Goal: Information Seeking & Learning: Find specific fact

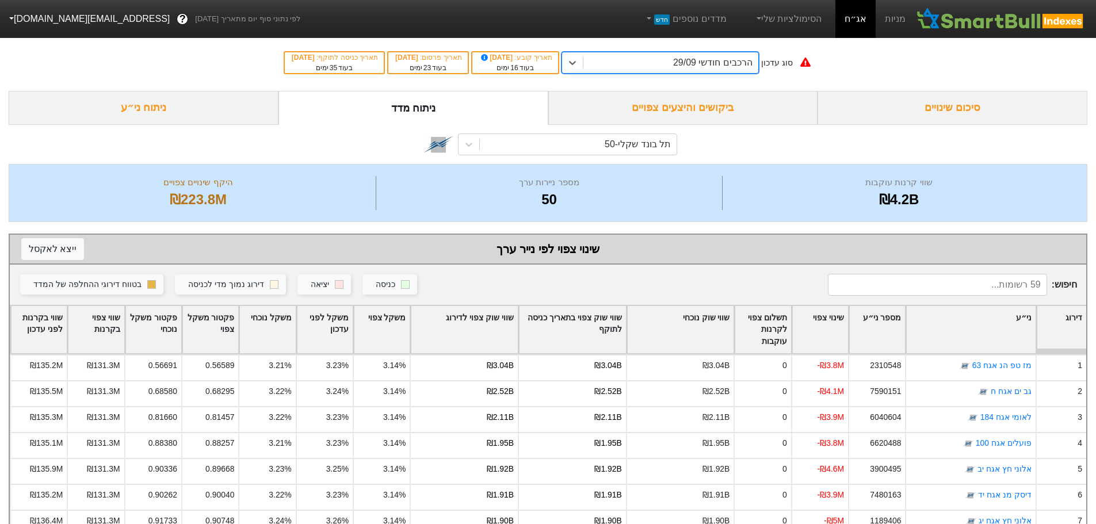
click at [628, 60] on div "הרכבים חודשי 29/09" at bounding box center [671, 62] width 175 height 21
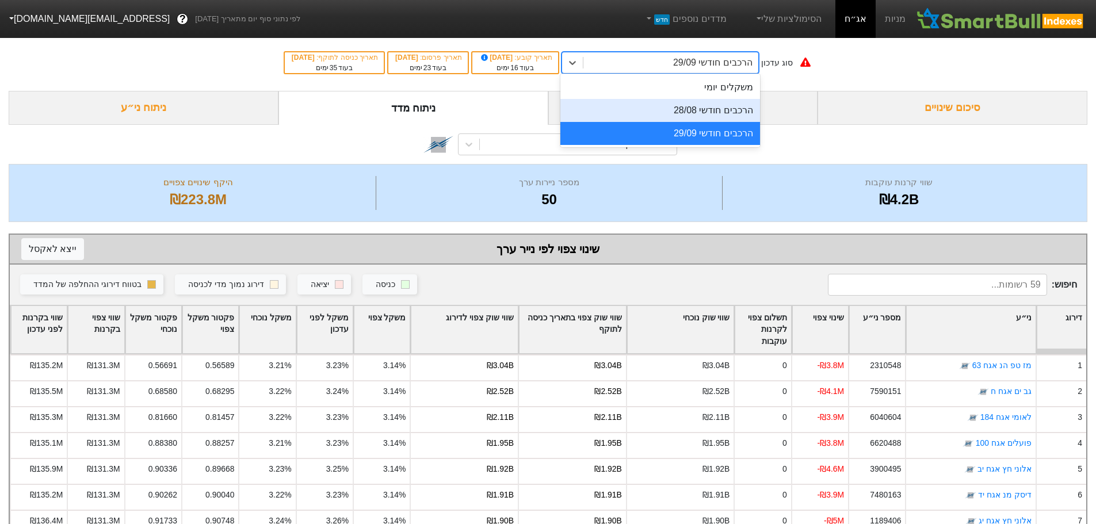
click at [646, 111] on div "הרכבים חודשי 28/08" at bounding box center [661, 110] width 200 height 23
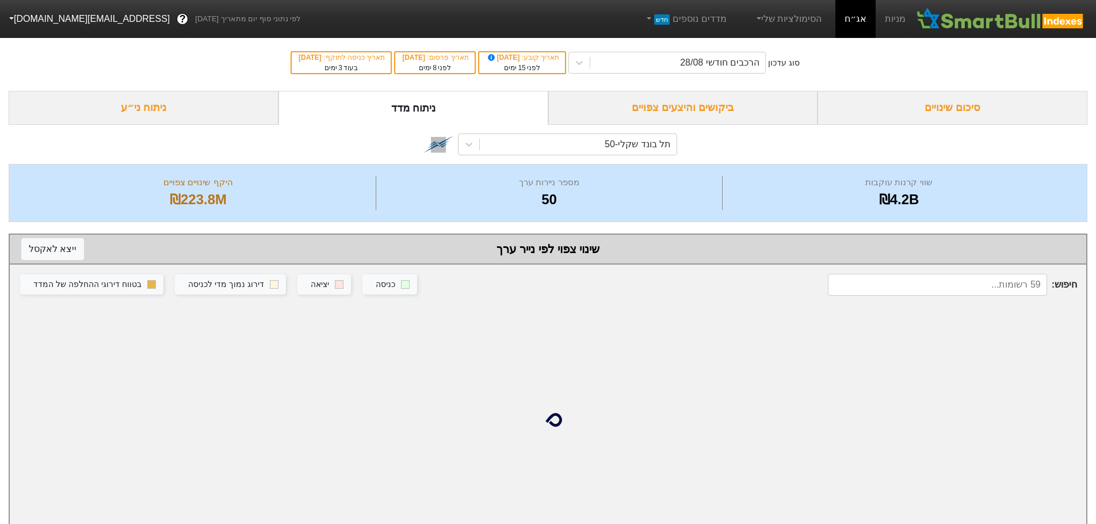
click at [653, 108] on div "ביקושים והיצעים צפויים" at bounding box center [684, 108] width 270 height 34
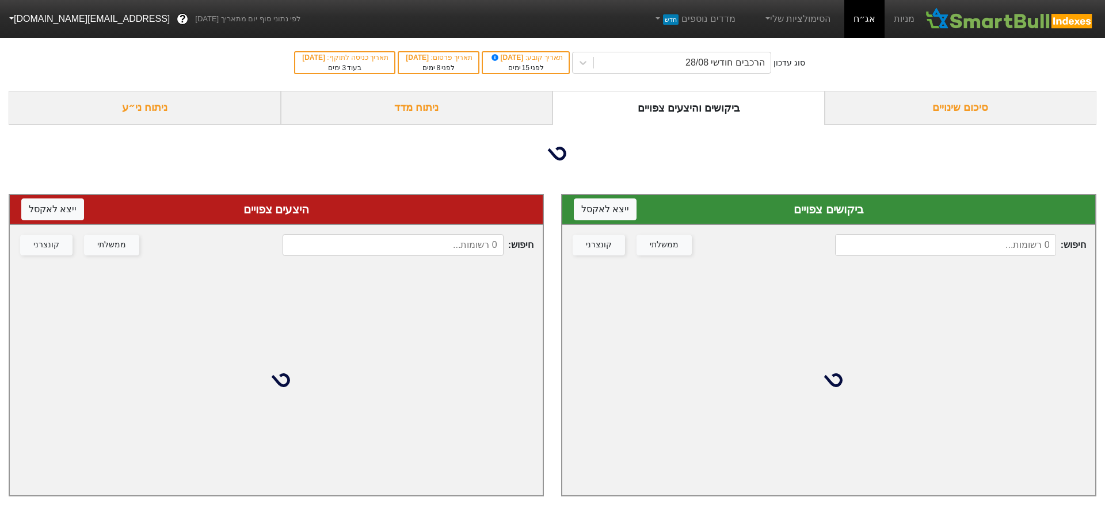
click at [924, 256] on input at bounding box center [945, 245] width 221 height 22
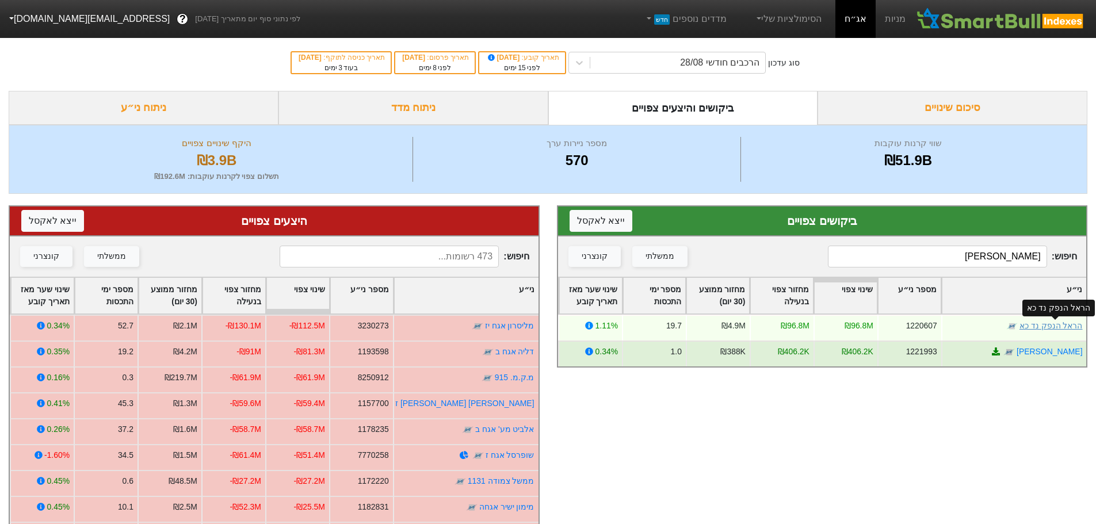
type input "[PERSON_NAME]"
click at [1053, 325] on link "הראל הנפק נד כא" at bounding box center [1050, 325] width 63 height 9
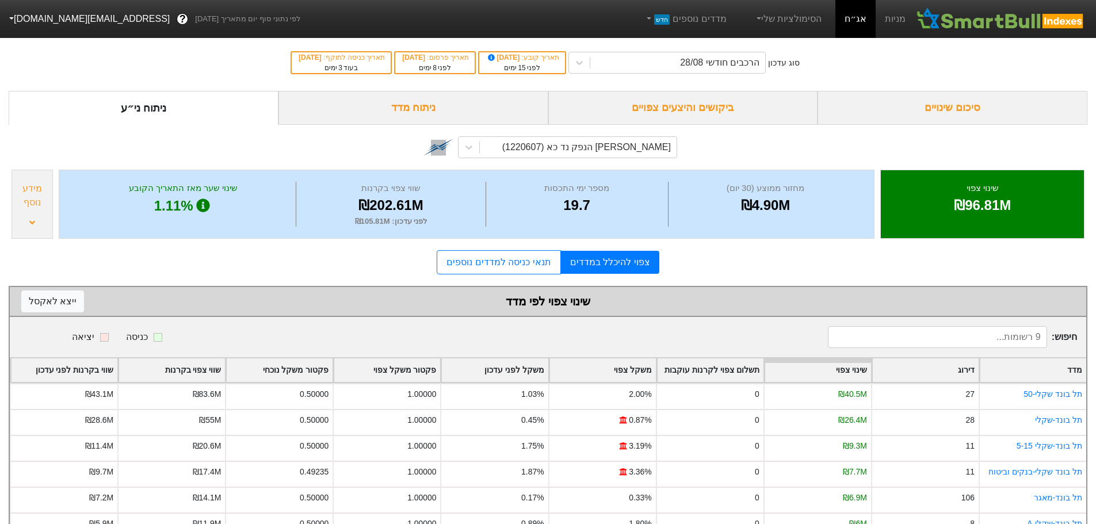
click at [686, 108] on div "ביקושים והיצעים צפויים" at bounding box center [684, 108] width 270 height 34
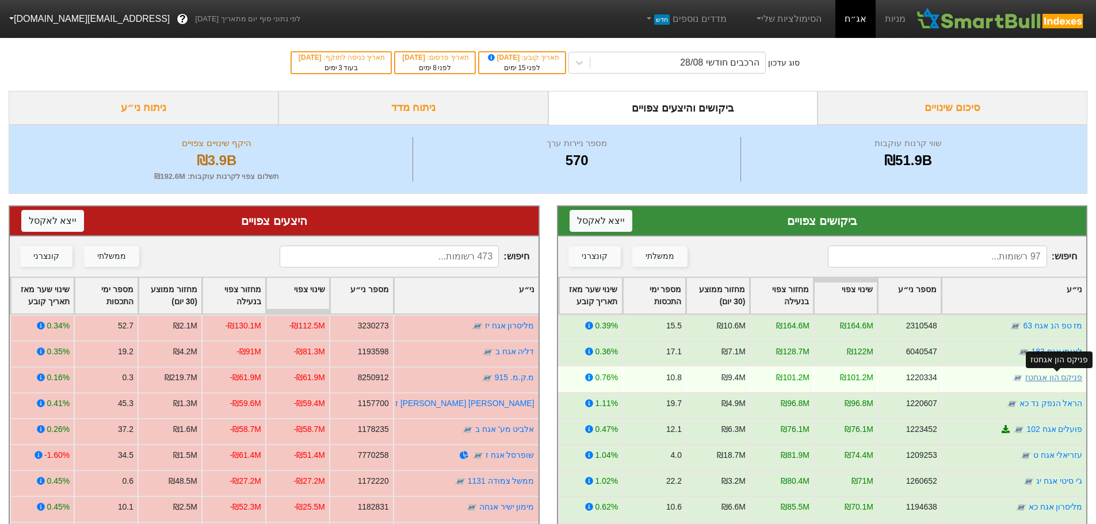
click at [1049, 378] on link "פניקס הון אגחטז" at bounding box center [1054, 377] width 58 height 9
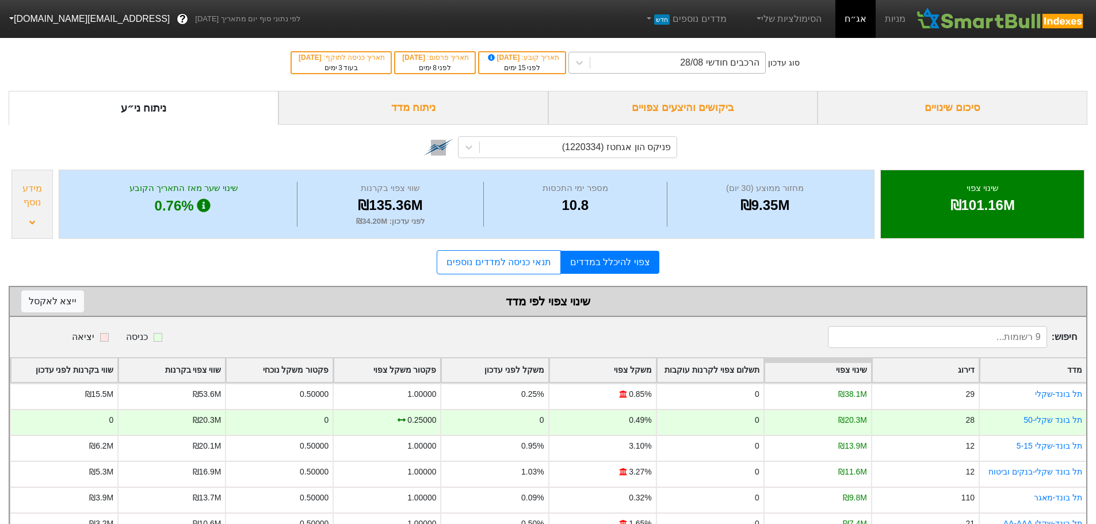
click at [687, 68] on div "הרכבים חודשי 28/08" at bounding box center [678, 62] width 175 height 21
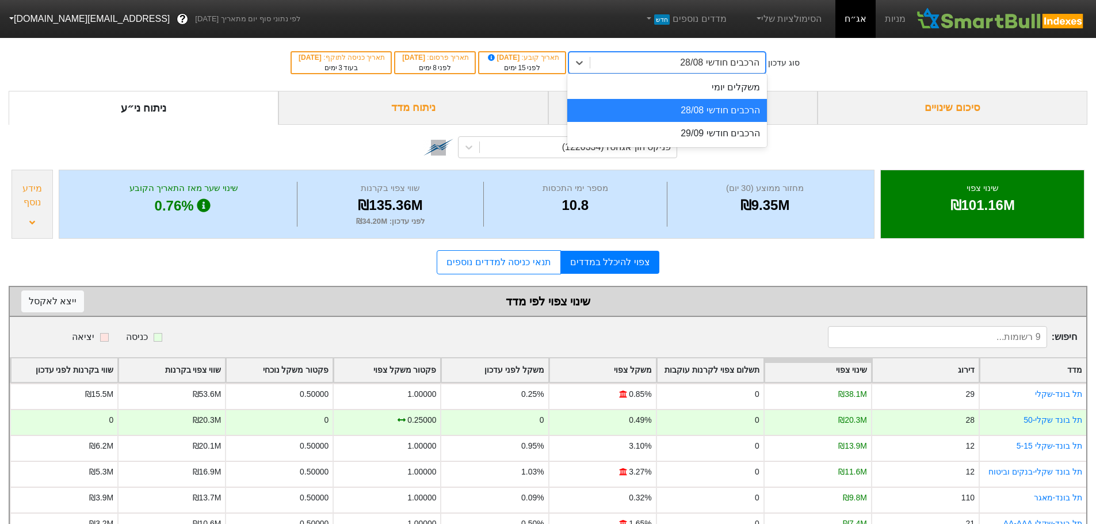
click at [689, 111] on div "הרכבים חודשי 28/08" at bounding box center [668, 110] width 200 height 23
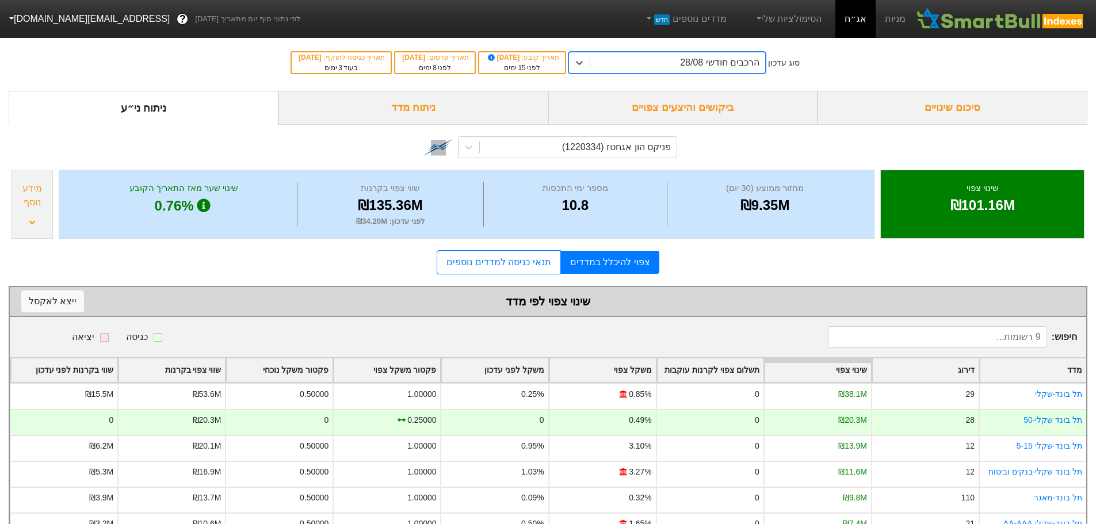
click at [690, 108] on div "ביקושים והיצעים צפויים" at bounding box center [684, 108] width 270 height 34
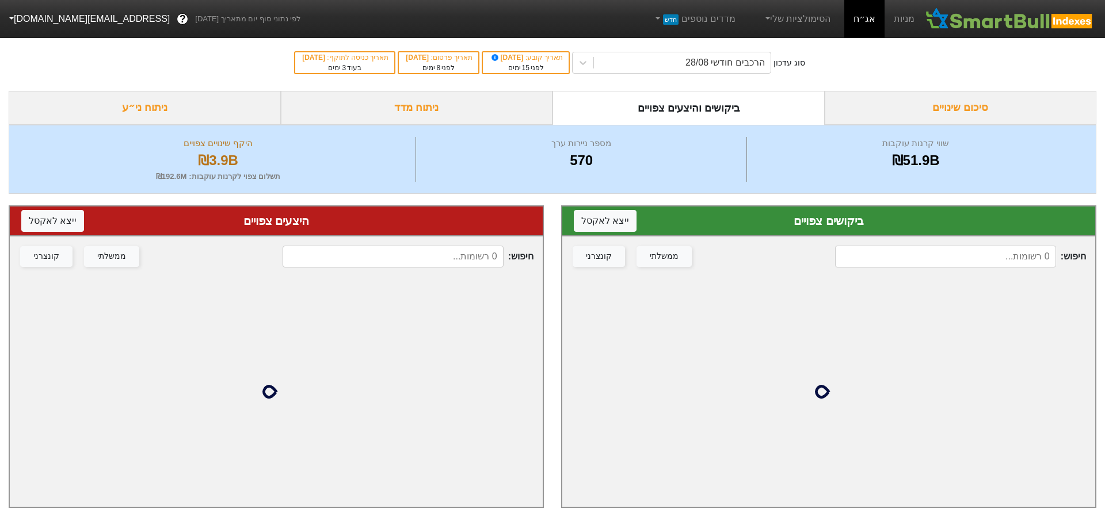
click at [876, 258] on input at bounding box center [945, 257] width 221 height 22
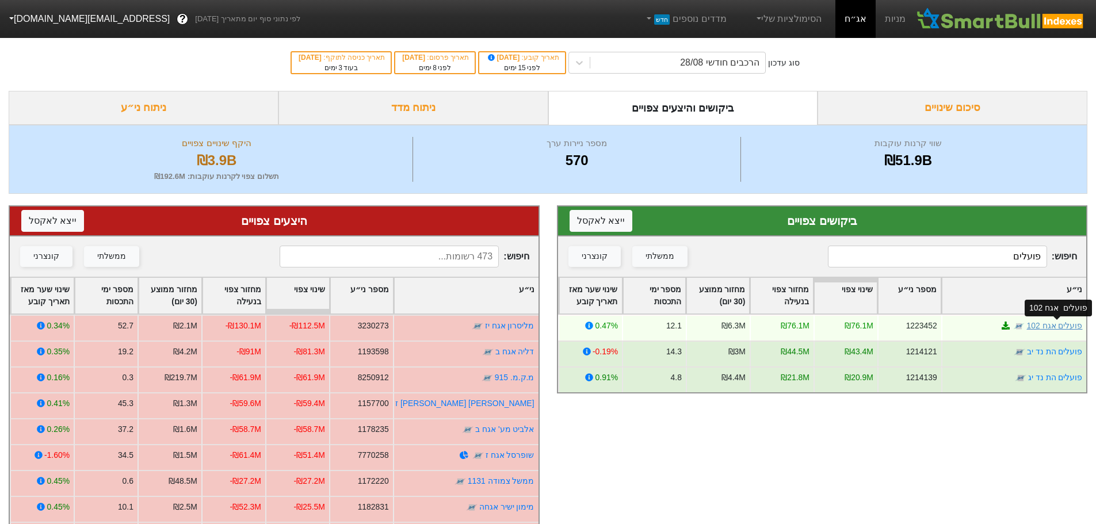
type input "פועלים"
click at [1044, 328] on link "פועלים אגח 102" at bounding box center [1055, 325] width 56 height 9
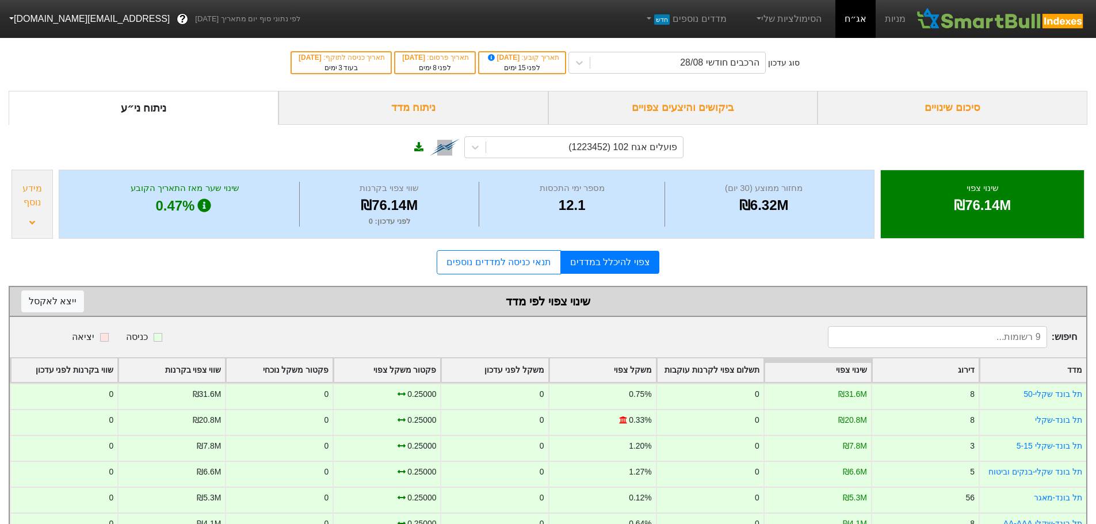
click at [661, 106] on div "ביקושים והיצעים צפויים" at bounding box center [684, 108] width 270 height 34
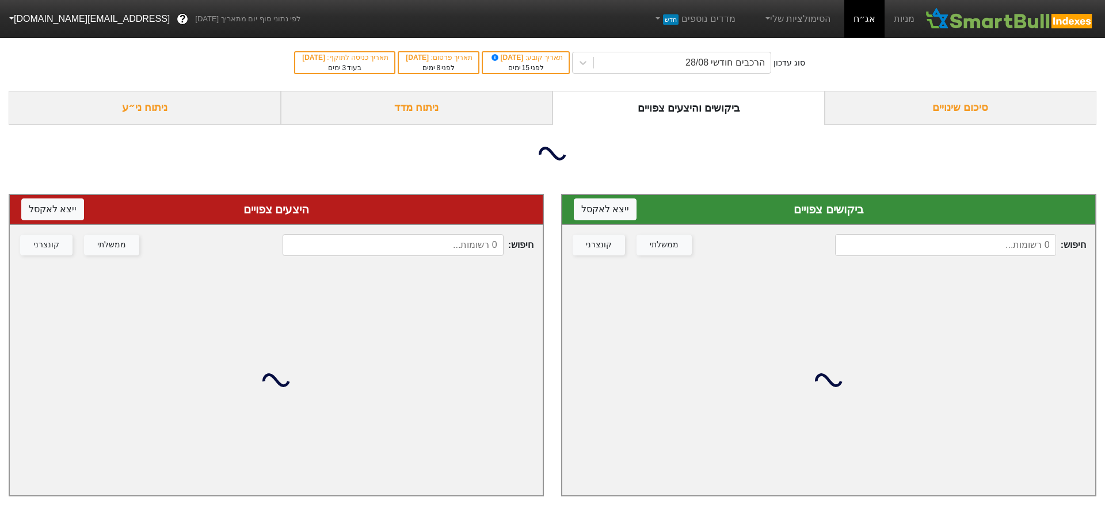
click at [896, 253] on input at bounding box center [945, 245] width 221 height 22
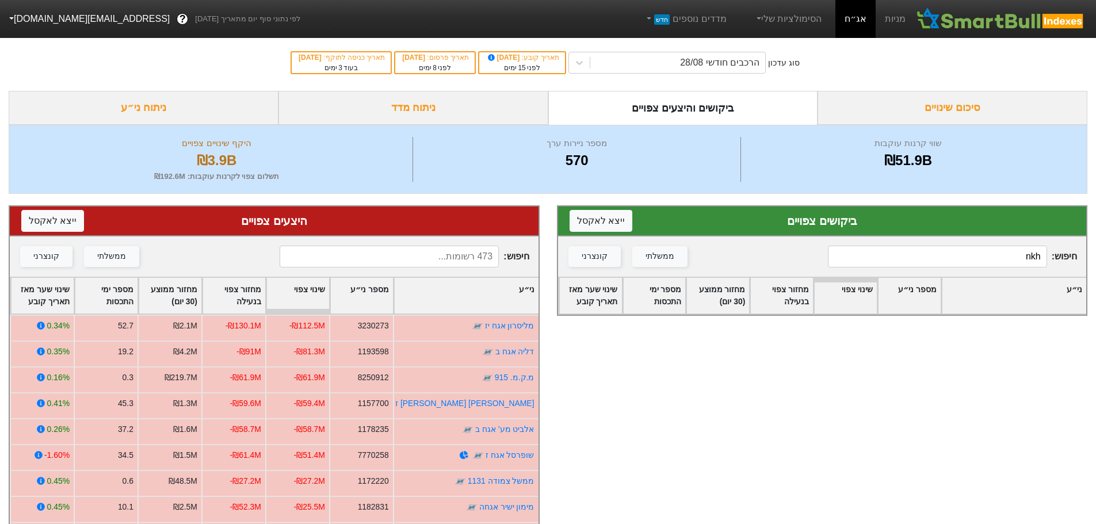
type input "nkhx"
click at [988, 253] on input "nkhx" at bounding box center [937, 257] width 219 height 22
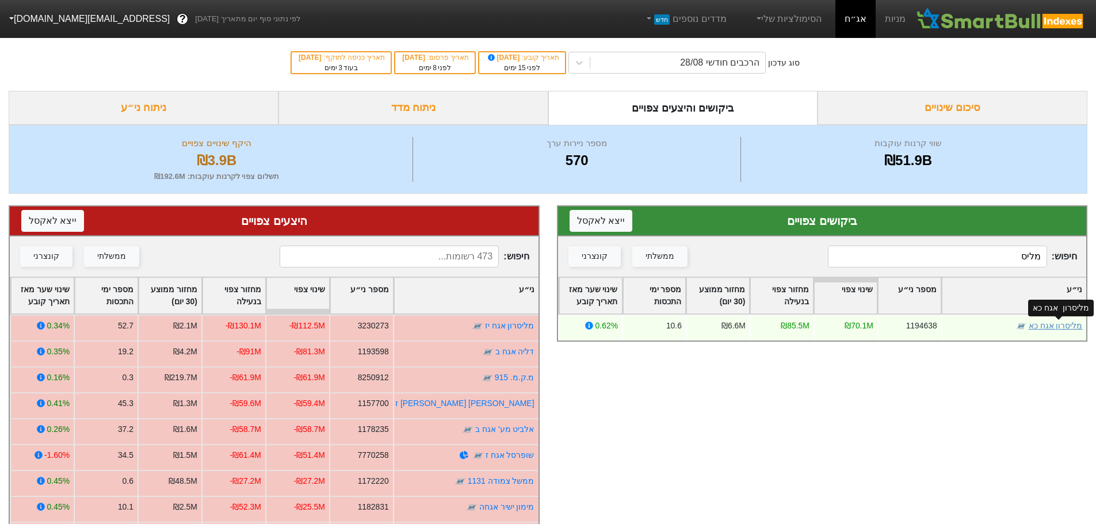
type input "מליס"
click at [1061, 326] on link "מליסרון אגח כא" at bounding box center [1056, 325] width 54 height 9
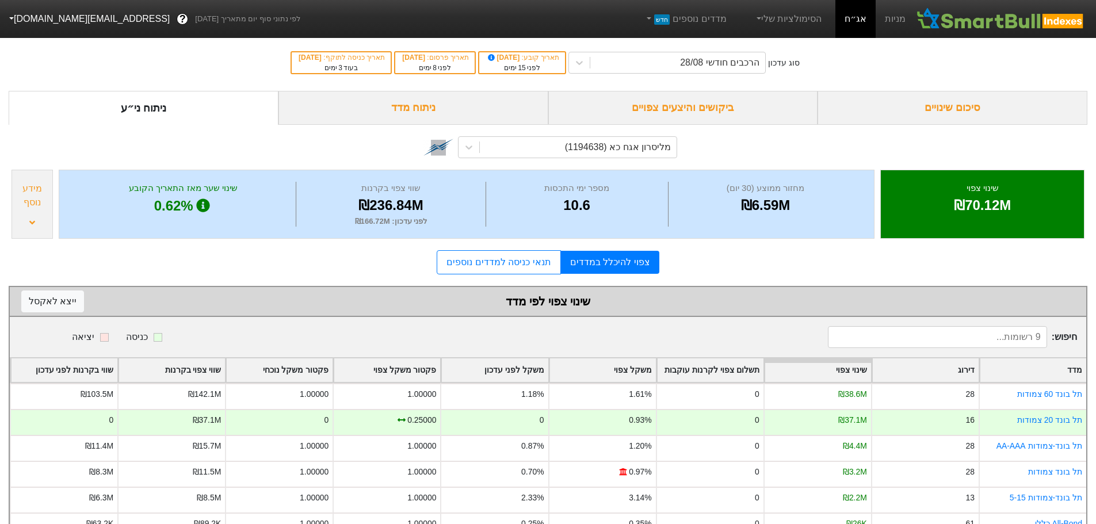
click at [714, 117] on div "ביקושים והיצעים צפויים" at bounding box center [684, 108] width 270 height 34
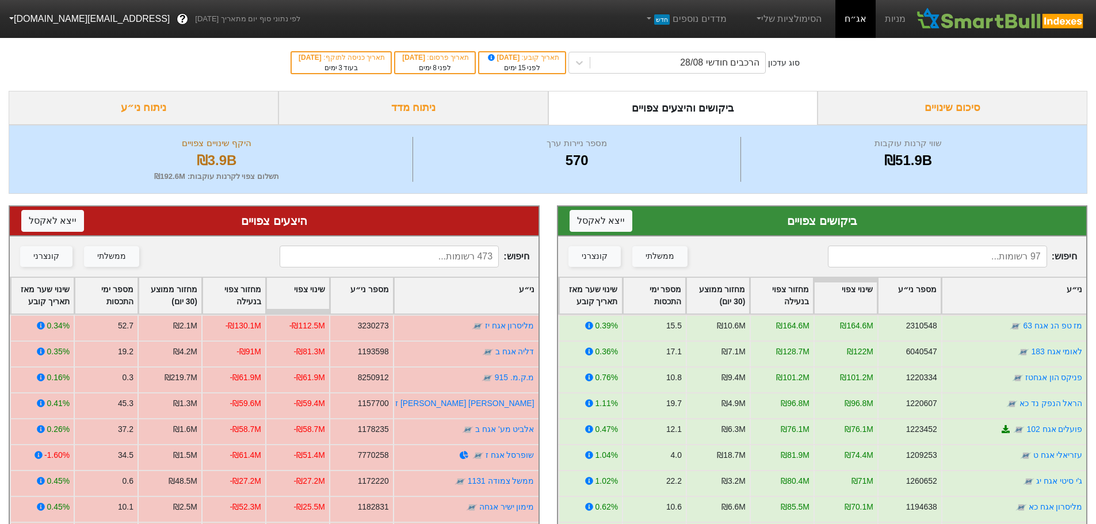
click at [964, 256] on input at bounding box center [937, 257] width 219 height 22
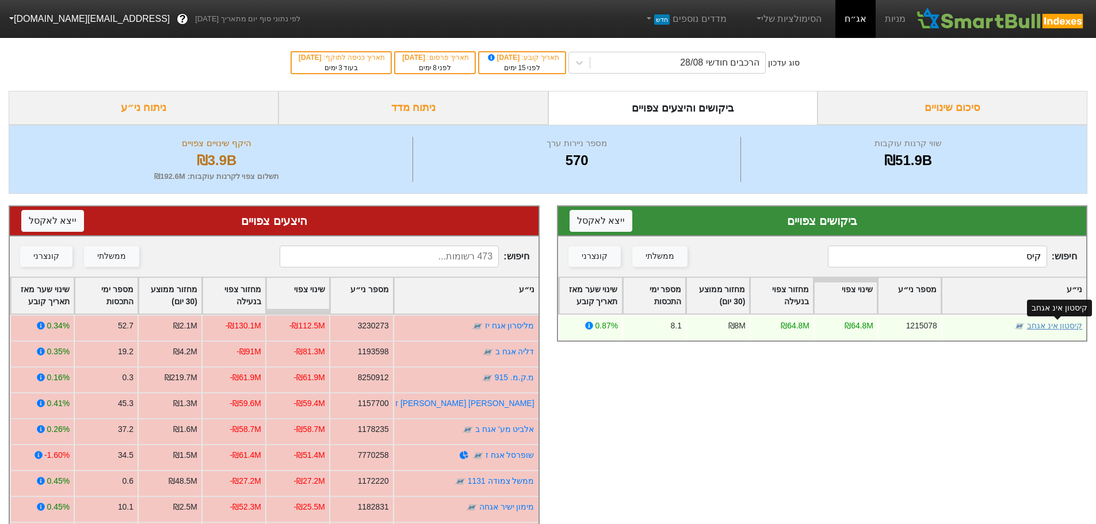
type input "קיס"
click at [1040, 328] on link "קיסטון אינ אגחב" at bounding box center [1055, 325] width 56 height 9
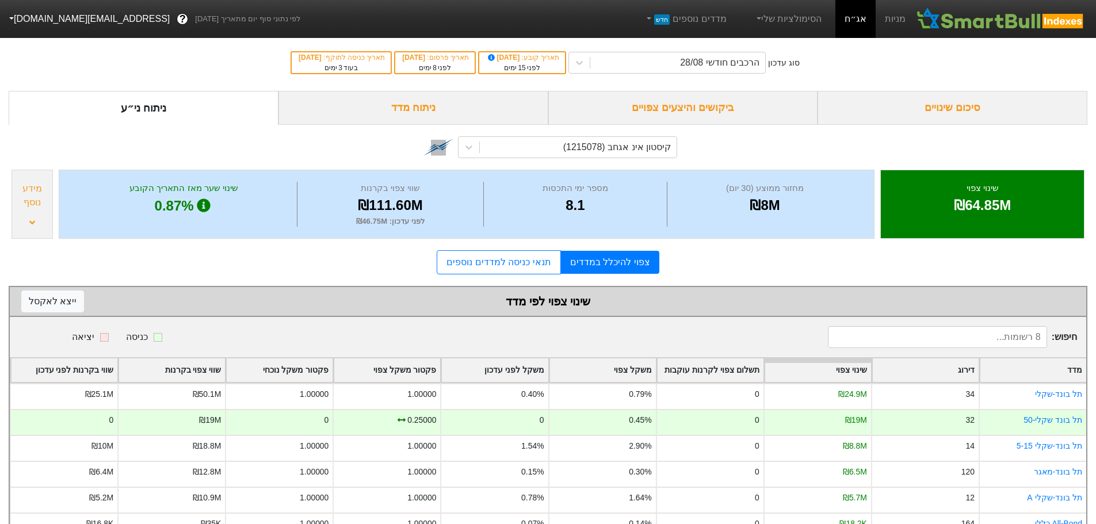
click at [708, 108] on div "ביקושים והיצעים צפויים" at bounding box center [684, 108] width 270 height 34
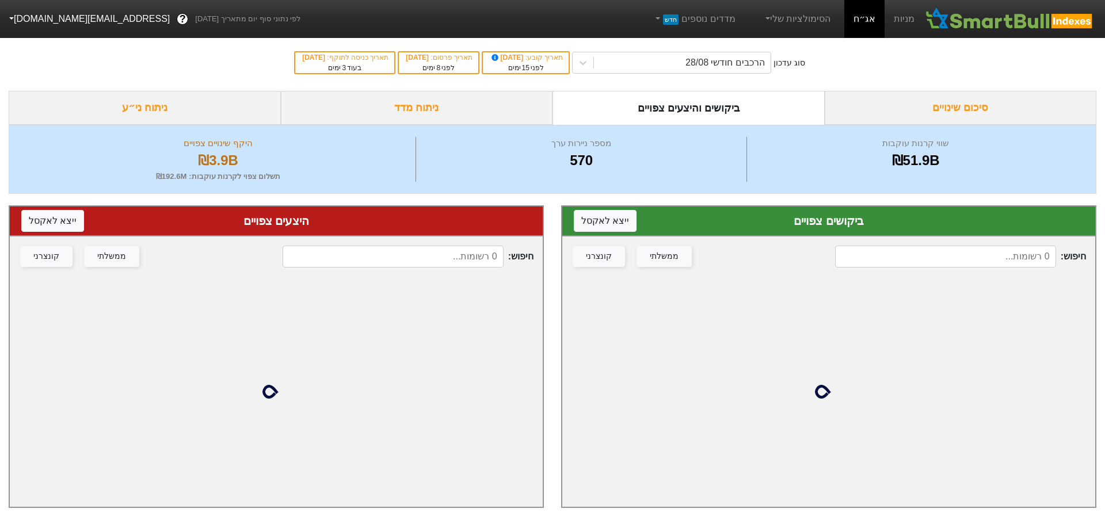
click at [926, 245] on div "חיפוש : ממשלתי קונצרני" at bounding box center [828, 257] width 533 height 40
click at [928, 254] on input at bounding box center [945, 257] width 221 height 22
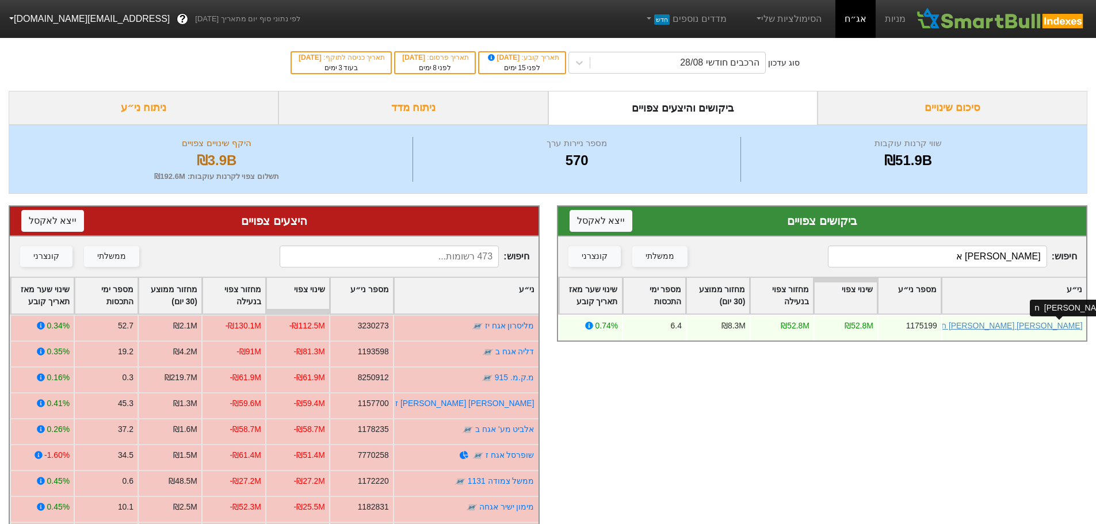
type input "[PERSON_NAME] א"
click at [1053, 323] on link "[PERSON_NAME] [PERSON_NAME] ח" at bounding box center [1012, 325] width 141 height 9
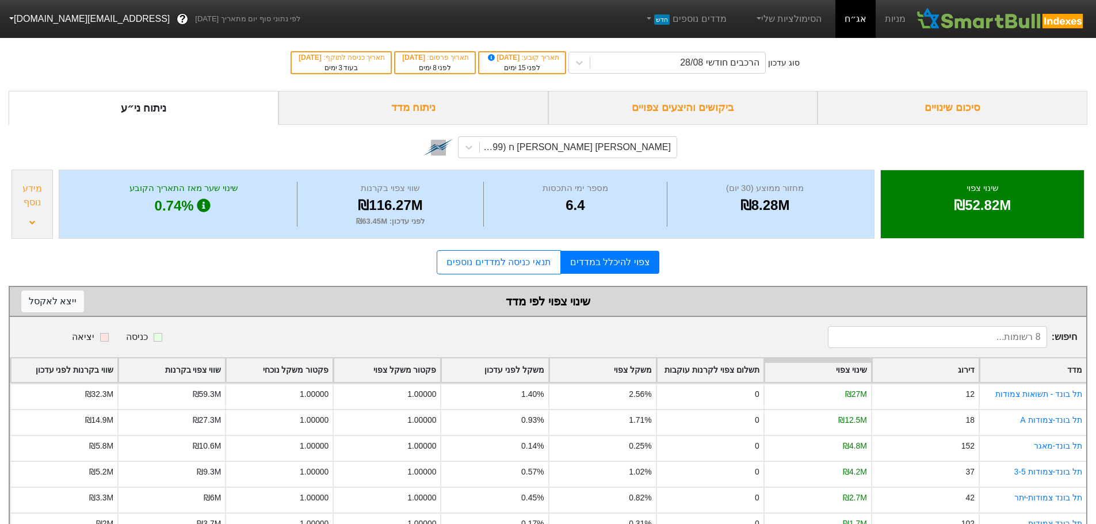
drag, startPoint x: 702, startPoint y: 108, endPoint x: 725, endPoint y: 123, distance: 27.5
click at [703, 108] on div "ביקושים והיצעים צפויים" at bounding box center [684, 108] width 270 height 34
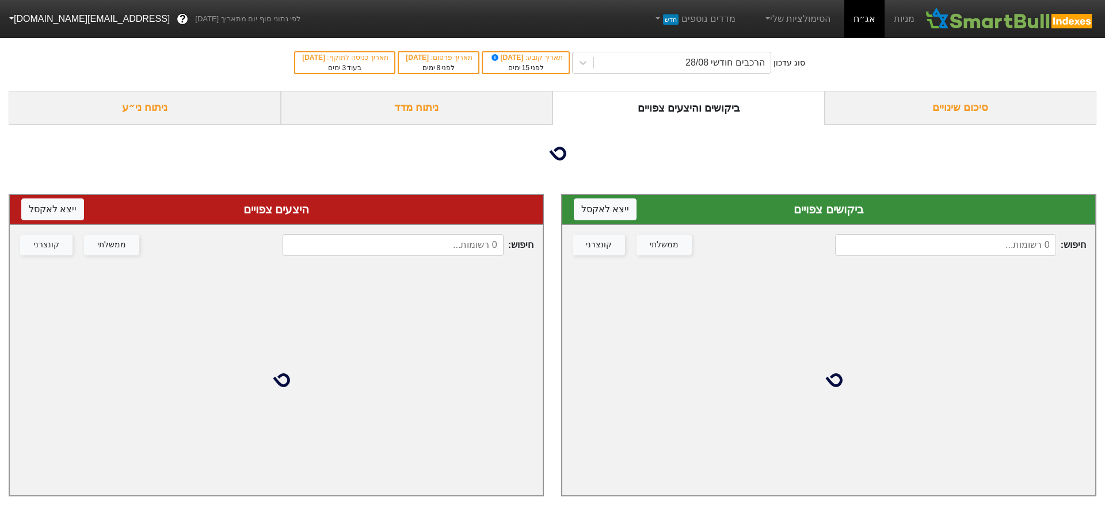
click at [949, 256] on input at bounding box center [945, 245] width 221 height 22
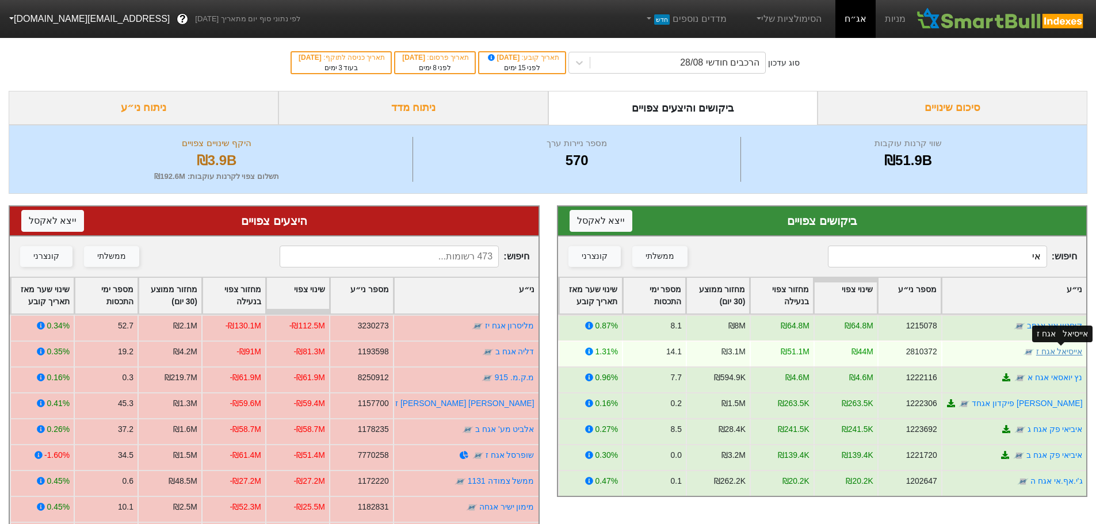
type input "אי"
click at [1056, 351] on link "אייסיאל אגח ז" at bounding box center [1059, 351] width 47 height 9
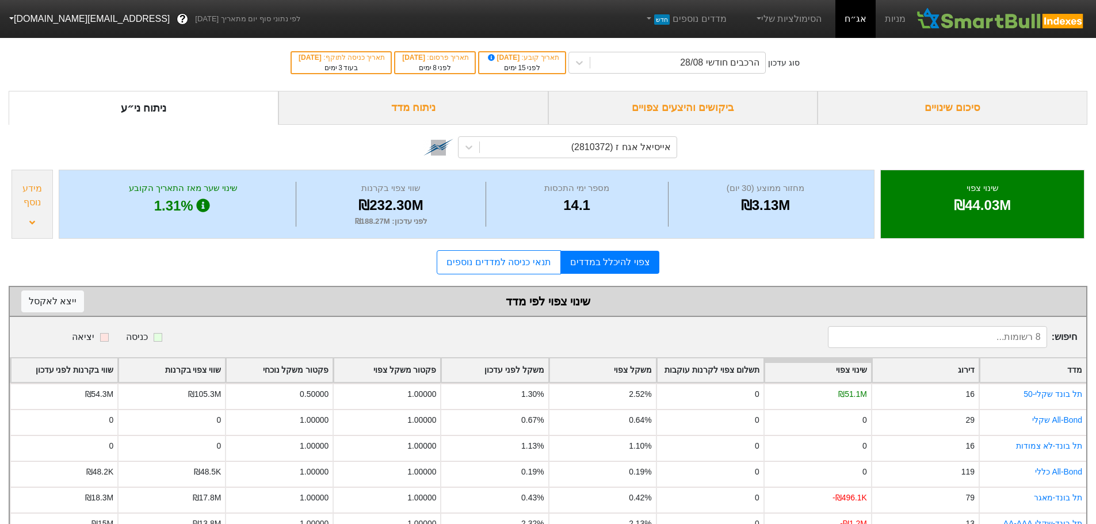
click at [728, 111] on div "ביקושים והיצעים צפויים" at bounding box center [684, 108] width 270 height 34
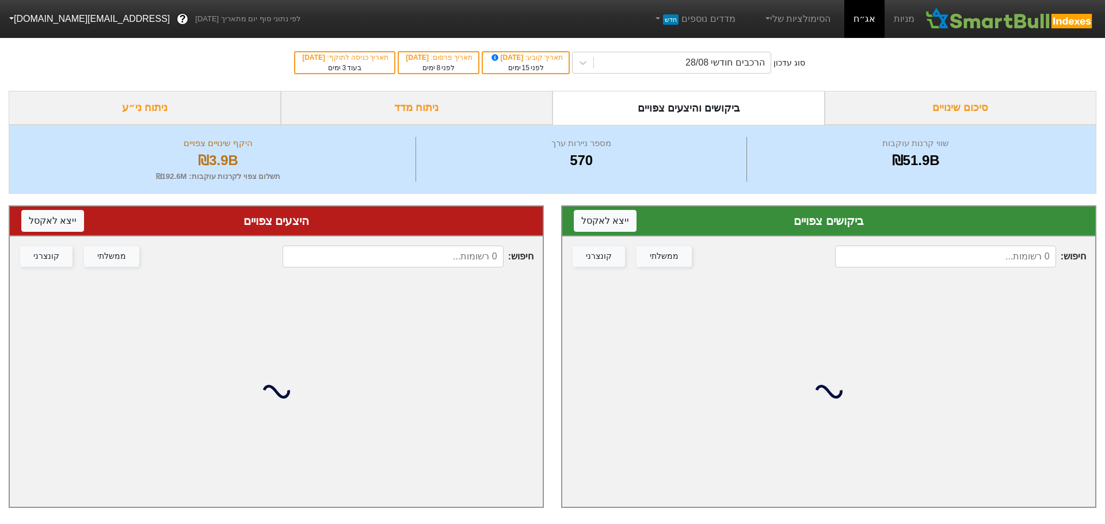
click at [911, 257] on input at bounding box center [945, 257] width 221 height 22
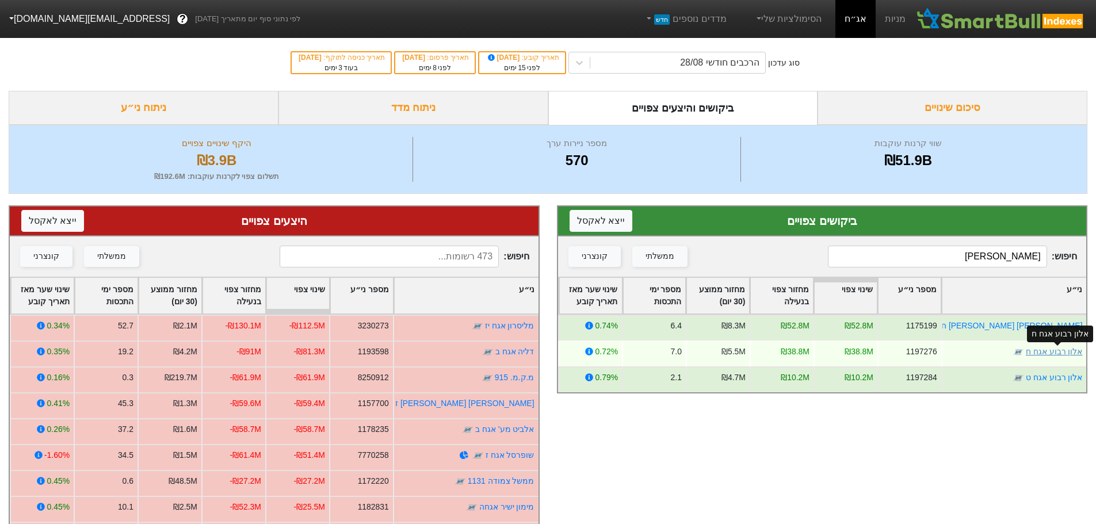
type input "[PERSON_NAME]"
click at [1043, 352] on link "אלון רבוע אגח ח" at bounding box center [1054, 351] width 57 height 9
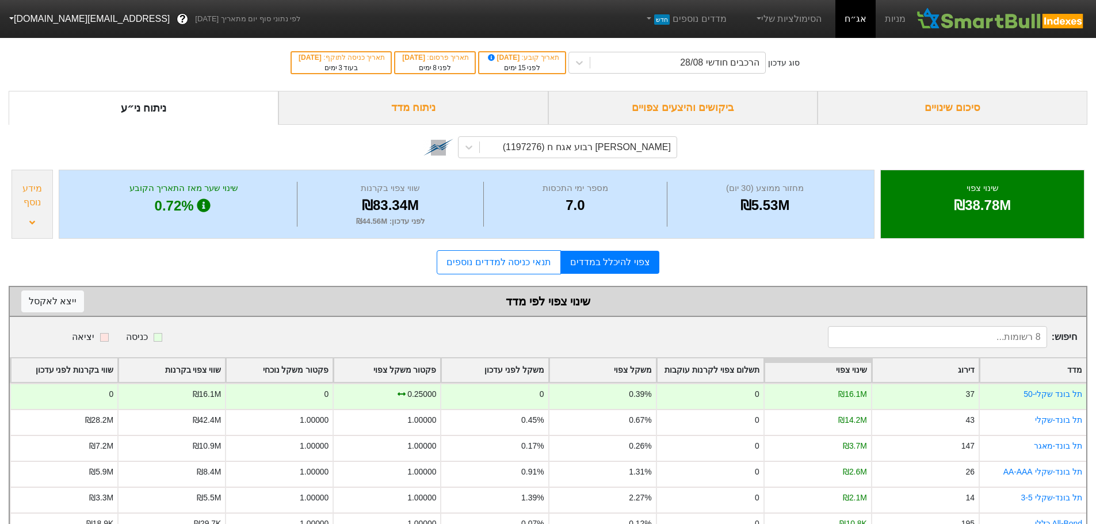
click at [726, 111] on div "ביקושים והיצעים צפויים" at bounding box center [684, 108] width 270 height 34
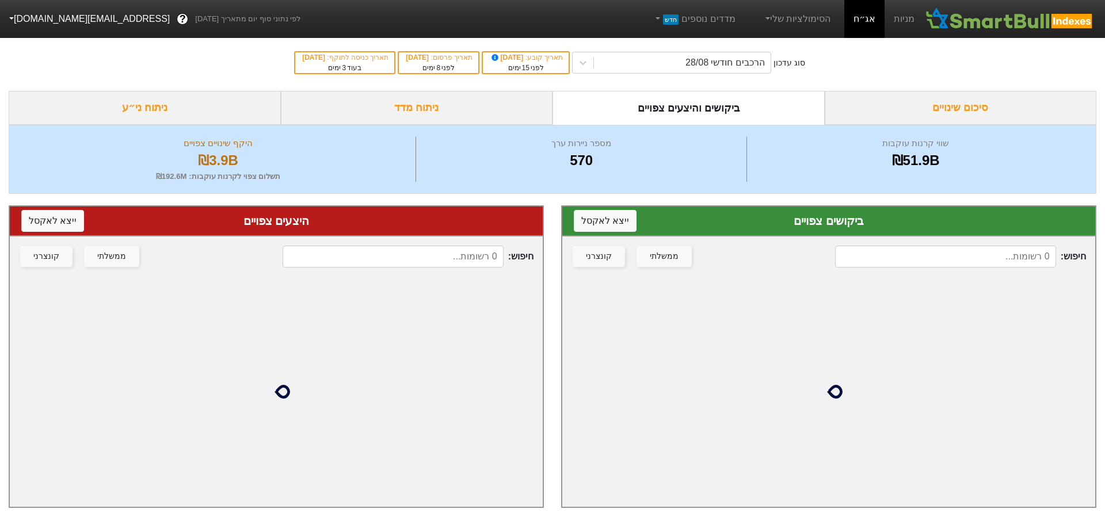
click at [901, 258] on input at bounding box center [945, 257] width 221 height 22
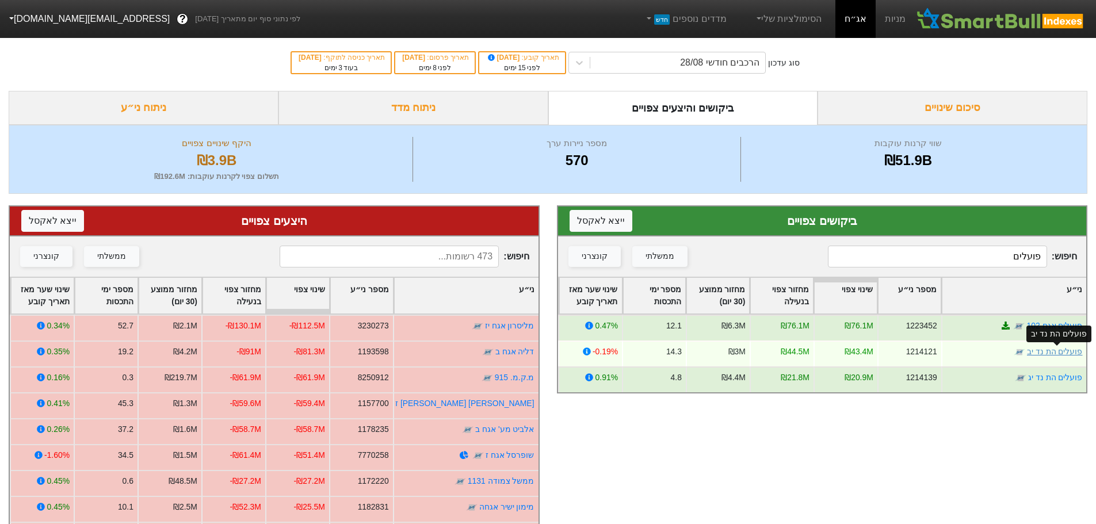
type input "פועלים"
click at [1048, 353] on link "פועלים הת נד יב" at bounding box center [1055, 351] width 56 height 9
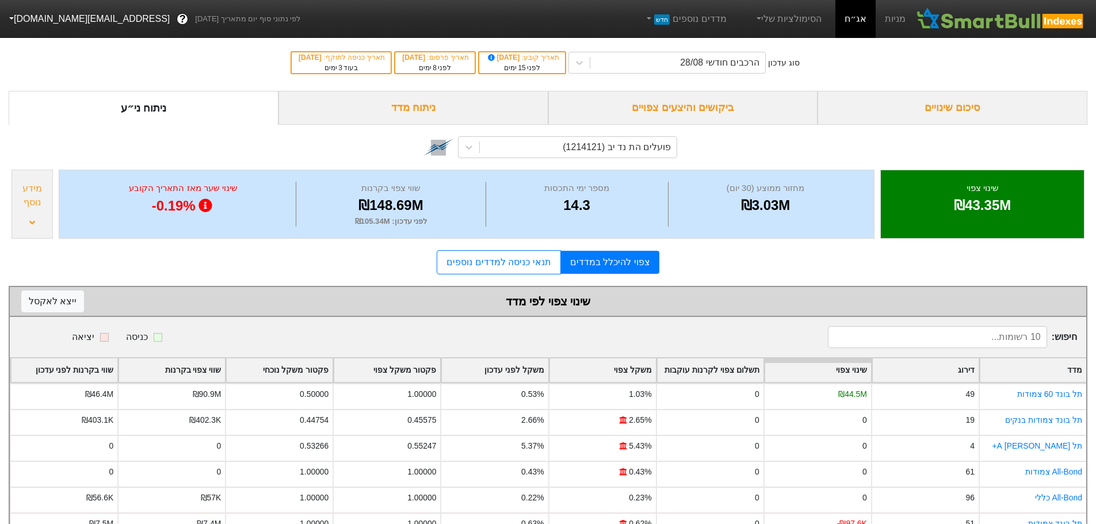
click at [673, 104] on div "ביקושים והיצעים צפויים" at bounding box center [684, 108] width 270 height 34
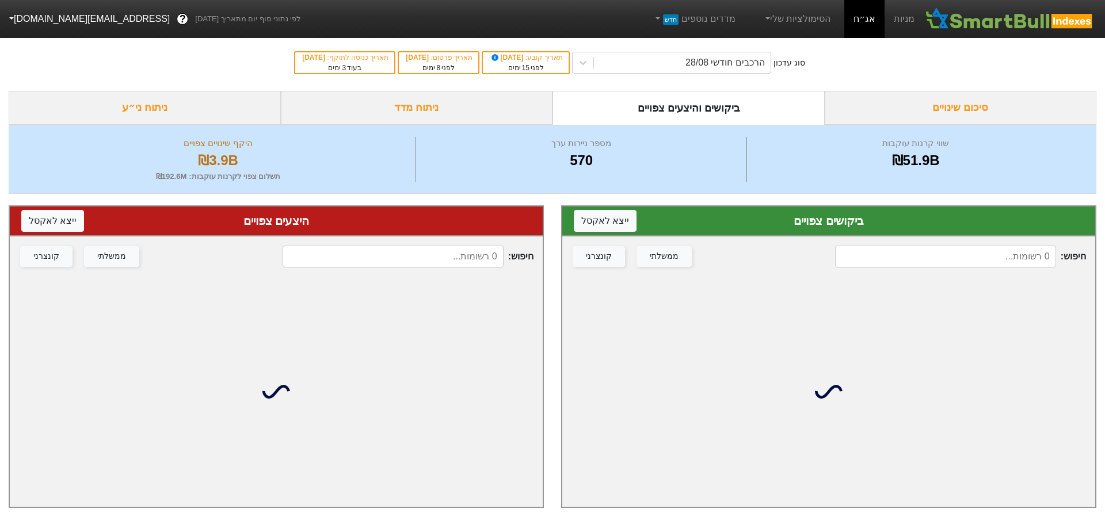
click at [856, 254] on input at bounding box center [945, 257] width 221 height 22
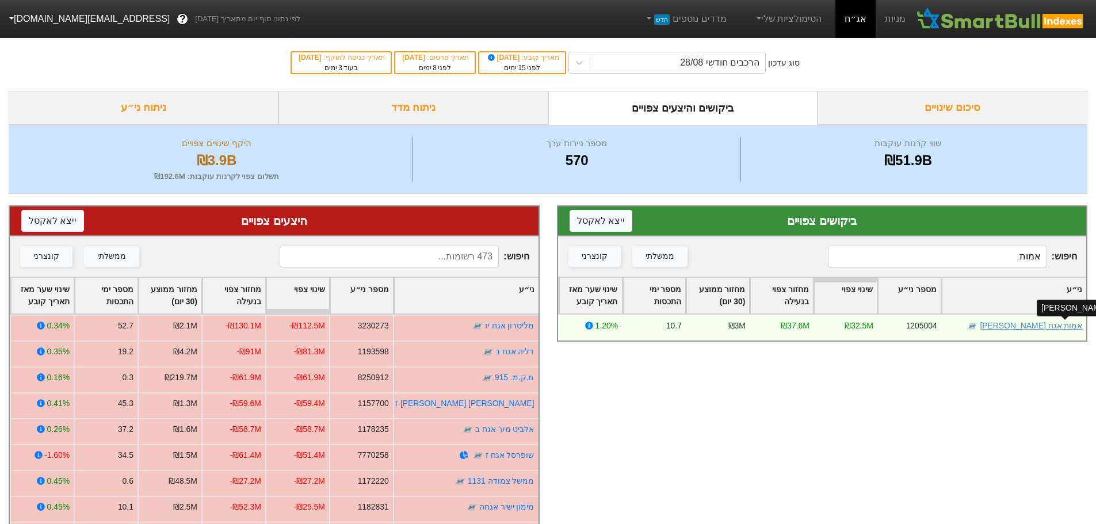
type input "אמות"
click at [1067, 326] on link "אמות אגח [PERSON_NAME]" at bounding box center [1031, 325] width 102 height 9
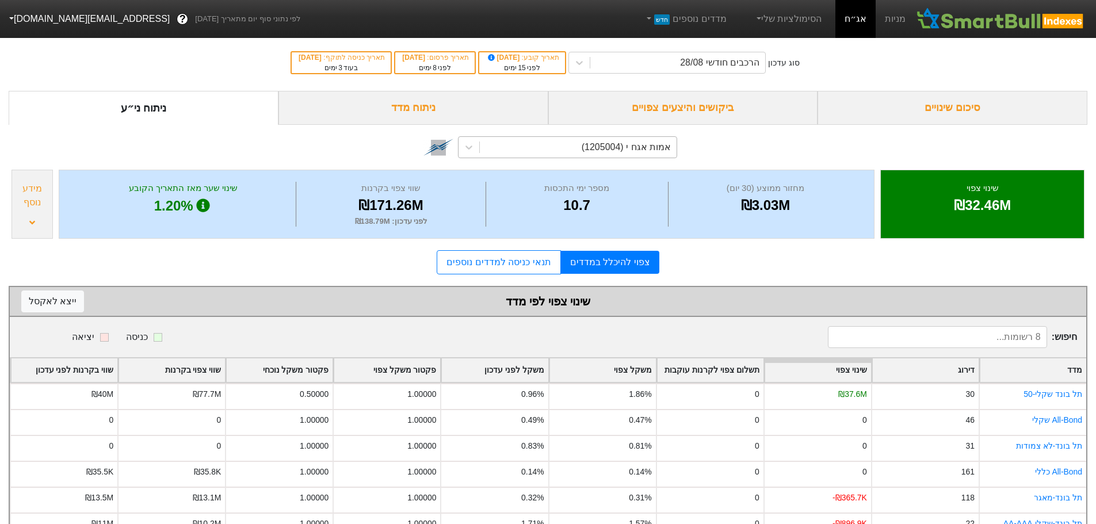
drag, startPoint x: 645, startPoint y: 138, endPoint x: 645, endPoint y: 144, distance: 6.9
click at [645, 138] on div "אמות אגח י (1205004)" at bounding box center [578, 147] width 197 height 21
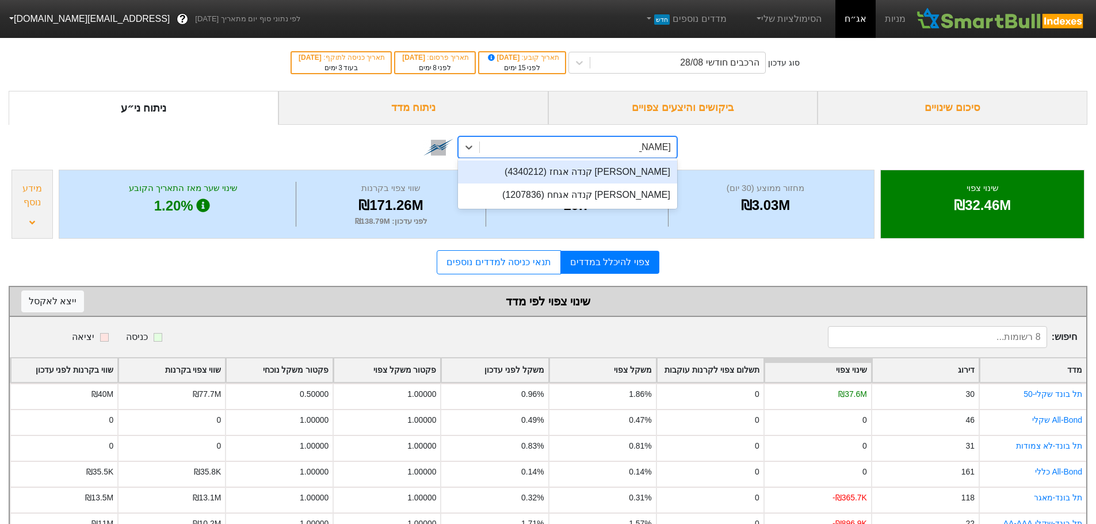
type input "[PERSON_NAME] קנ"
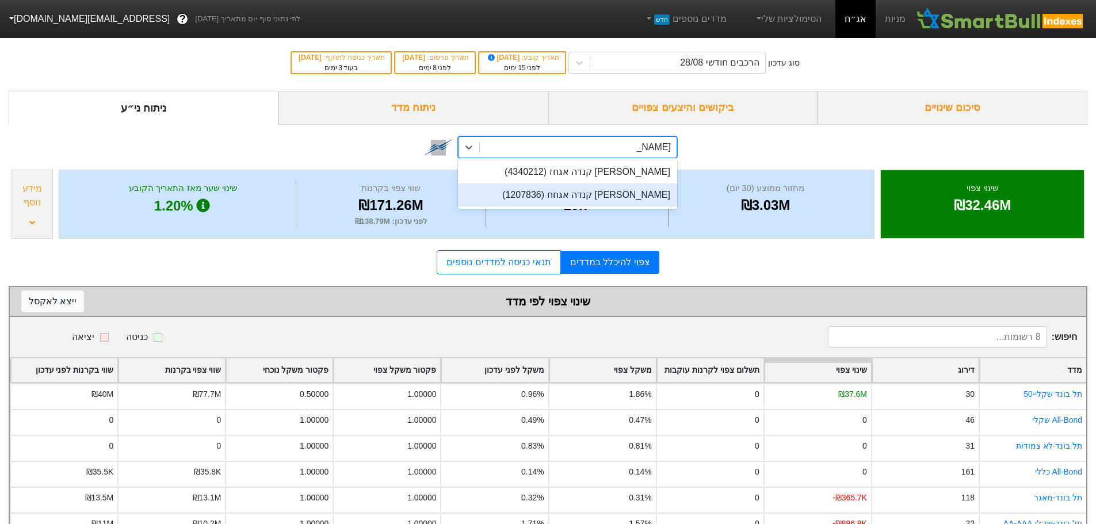
click at [613, 197] on div "[PERSON_NAME] קנדה אגחח (1207836)" at bounding box center [567, 195] width 219 height 23
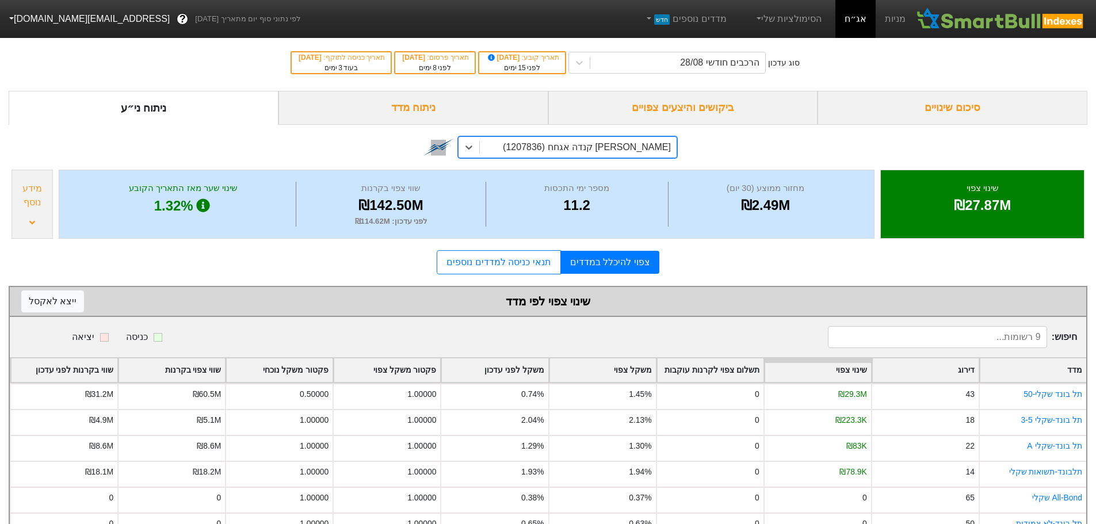
click at [723, 109] on div "ביקושים והיצעים צפויים" at bounding box center [684, 108] width 270 height 34
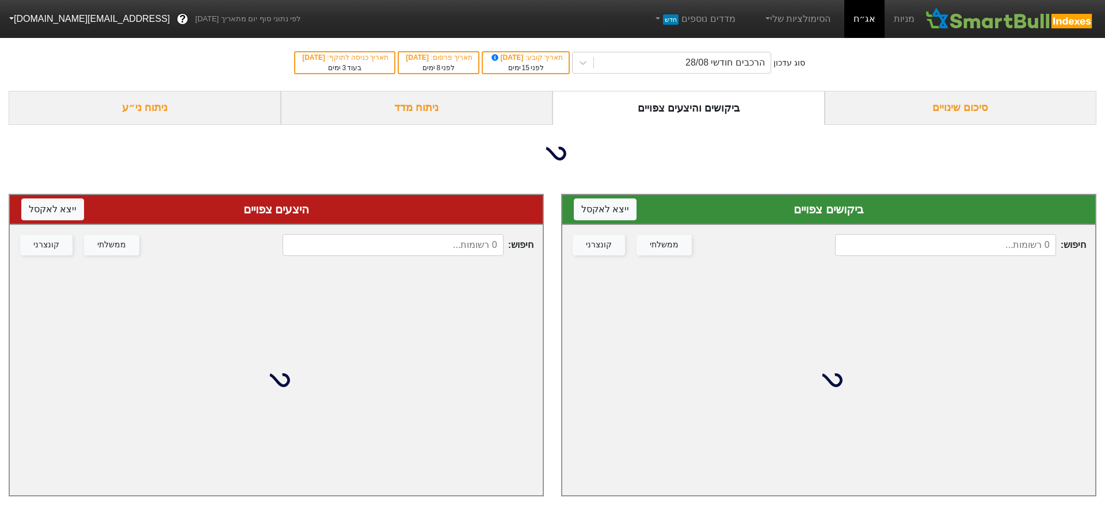
click at [888, 256] on input at bounding box center [945, 245] width 221 height 22
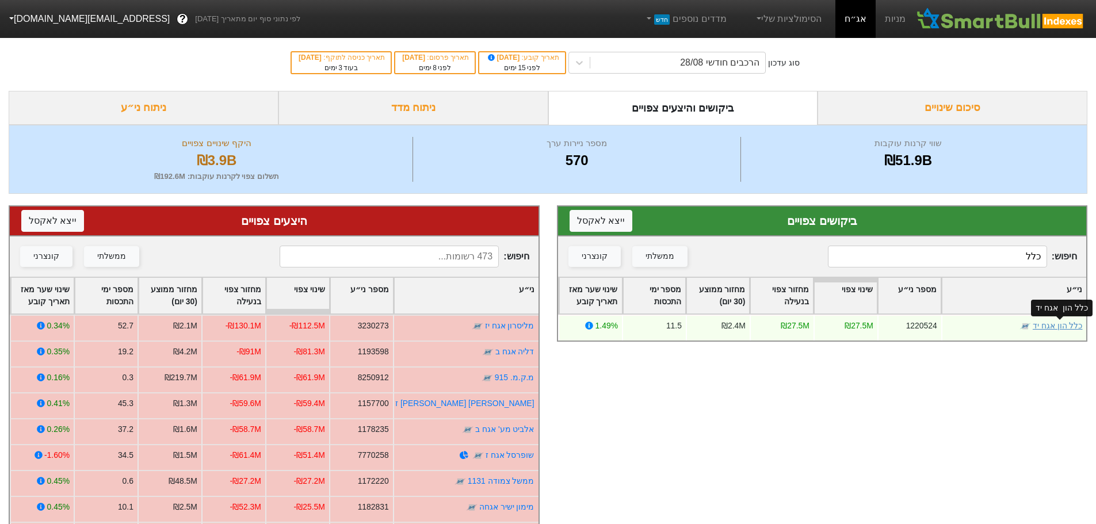
type input "כלל"
click at [1051, 325] on link "כלל הון אגח יד" at bounding box center [1058, 325] width 50 height 9
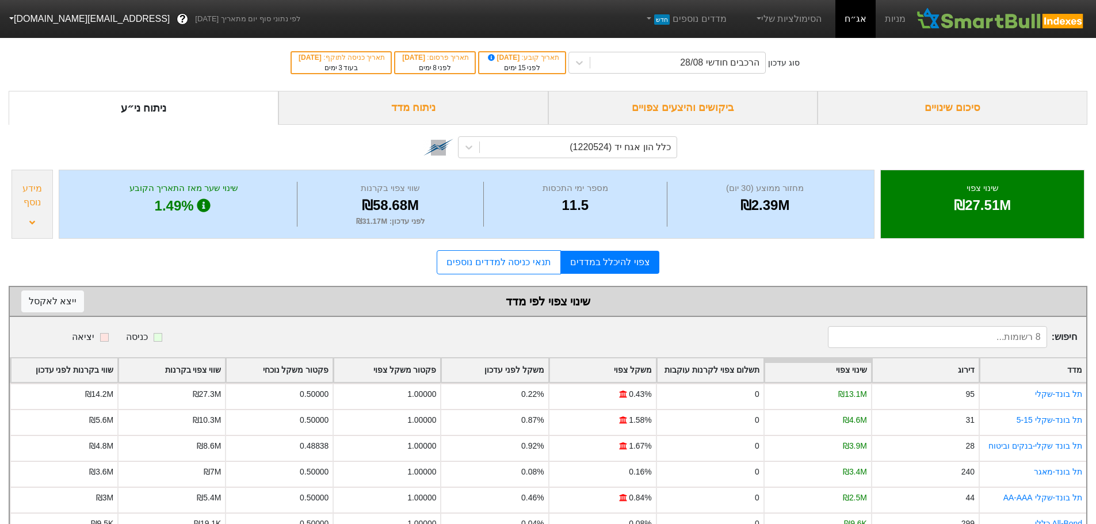
click at [703, 108] on div "ביקושים והיצעים צפויים" at bounding box center [684, 108] width 270 height 34
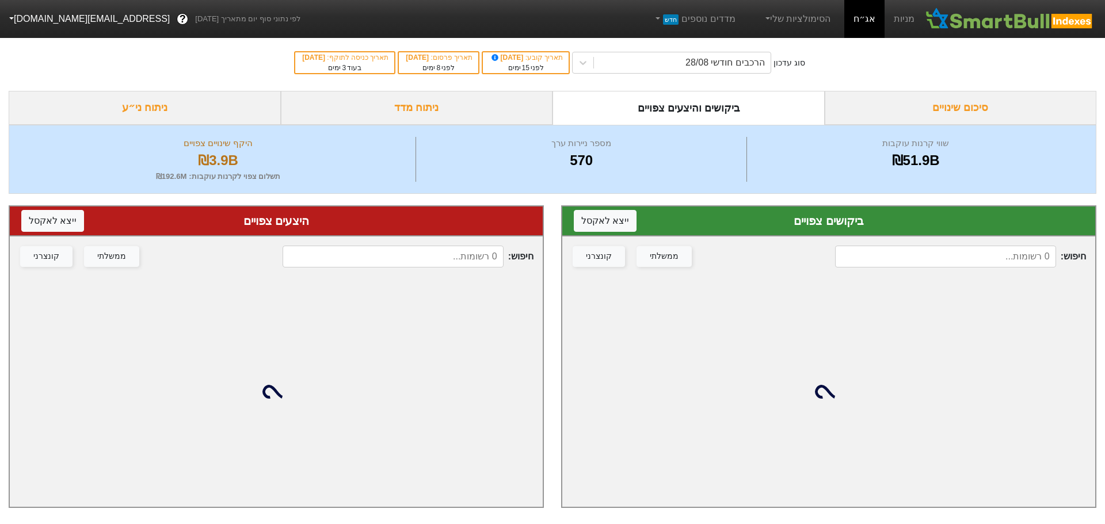
click at [905, 256] on input at bounding box center [945, 257] width 221 height 22
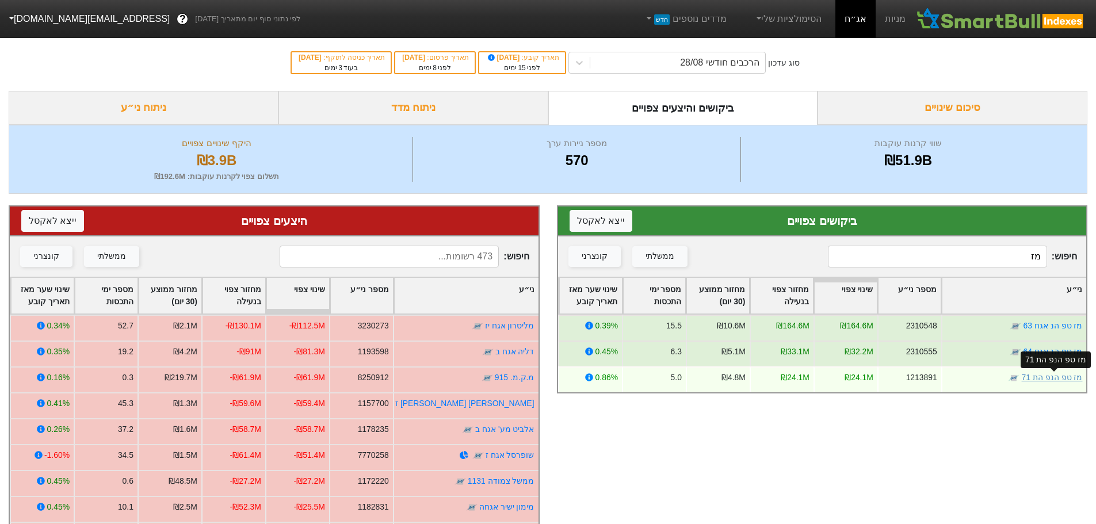
type input "מז"
click at [1044, 380] on link "מז טפ הנפ הת 71" at bounding box center [1052, 377] width 61 height 9
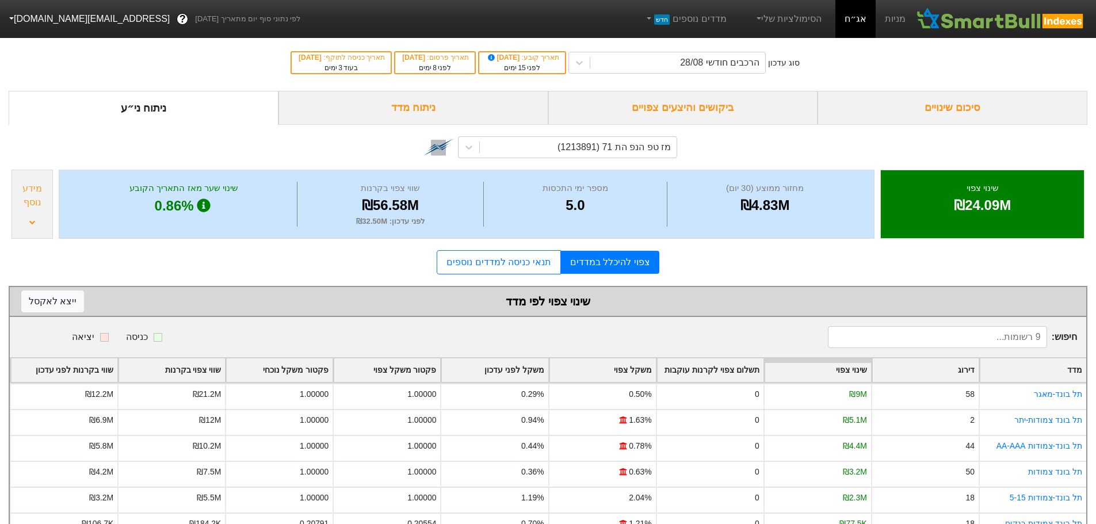
click at [707, 111] on div "ביקושים והיצעים צפויים" at bounding box center [684, 108] width 270 height 34
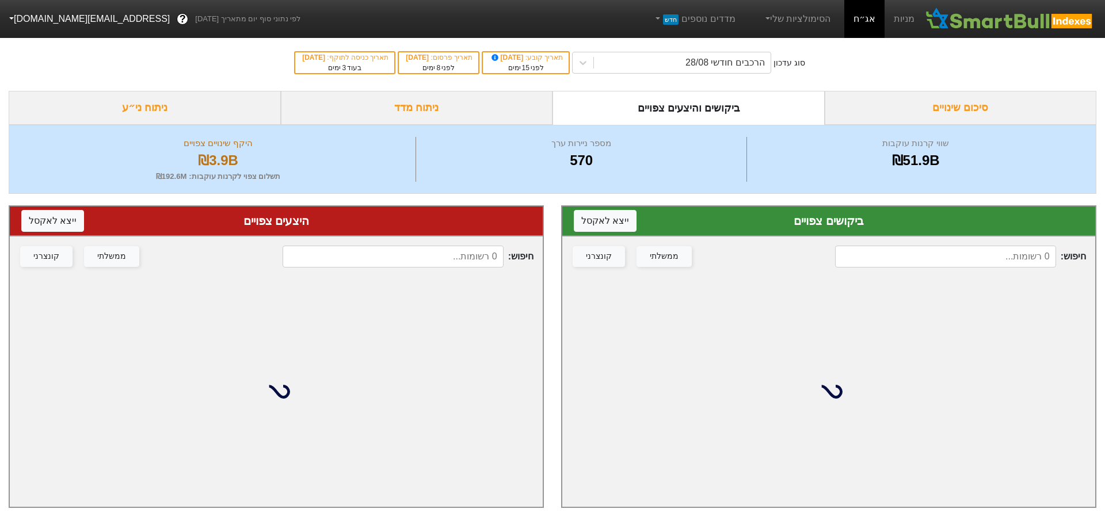
click at [889, 255] on input at bounding box center [945, 257] width 221 height 22
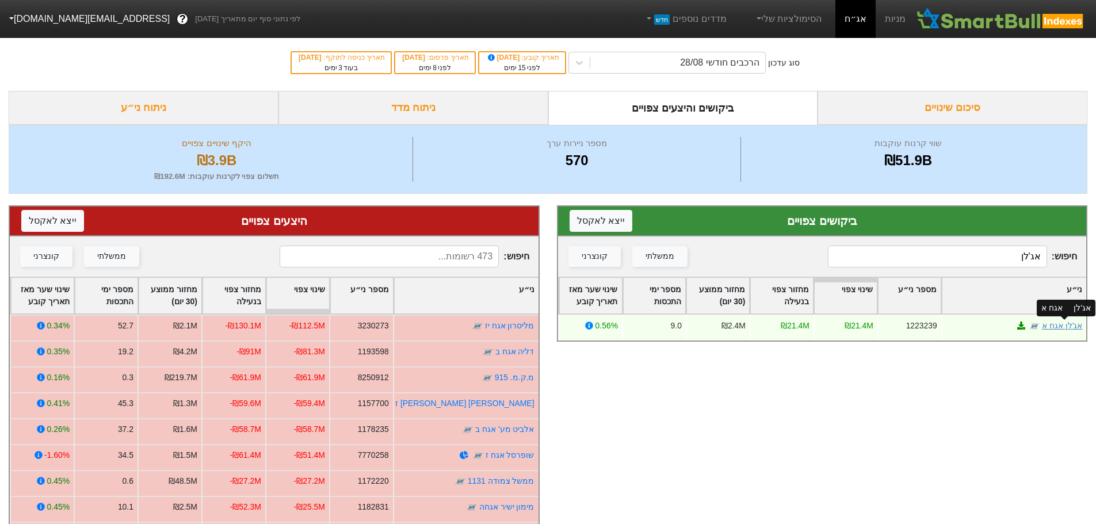
type input "אג'לן"
click at [1065, 330] on link "אג'לן אגח א" at bounding box center [1062, 325] width 40 height 9
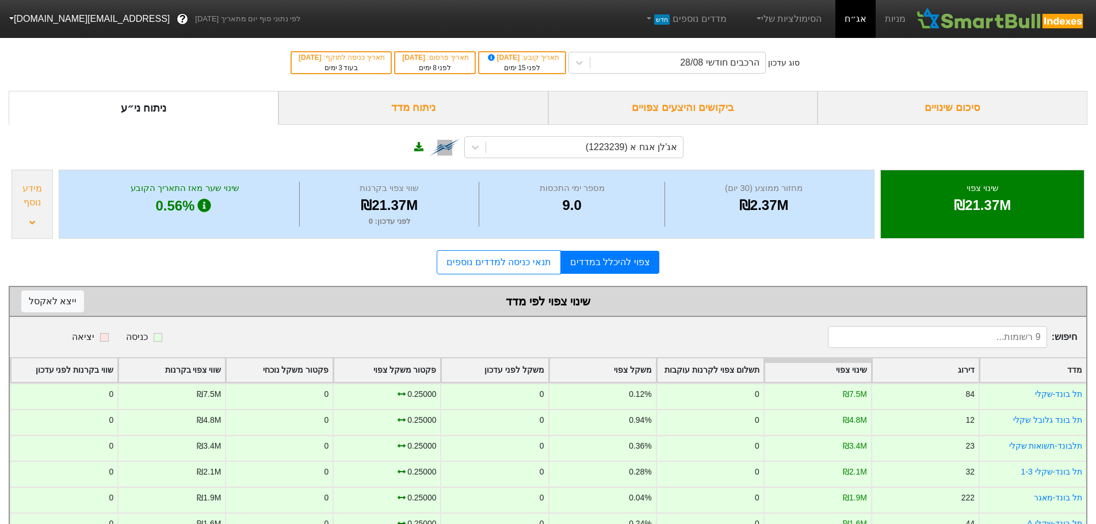
click at [724, 108] on div "ביקושים והיצעים צפויים" at bounding box center [684, 108] width 270 height 34
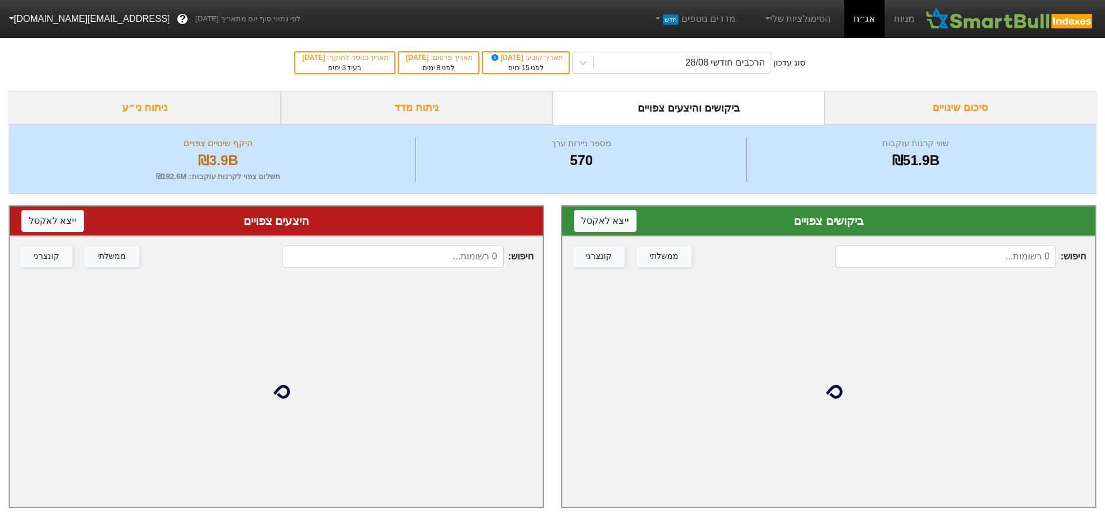
click at [886, 250] on input at bounding box center [945, 257] width 221 height 22
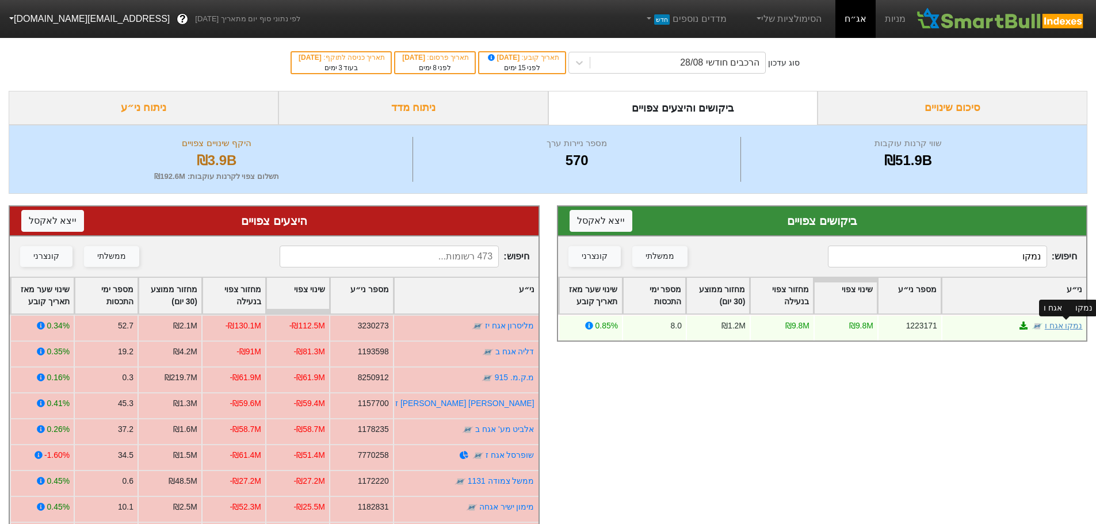
type input "נמקו"
click at [1060, 326] on link "נמקו אגח ו" at bounding box center [1064, 325] width 38 height 9
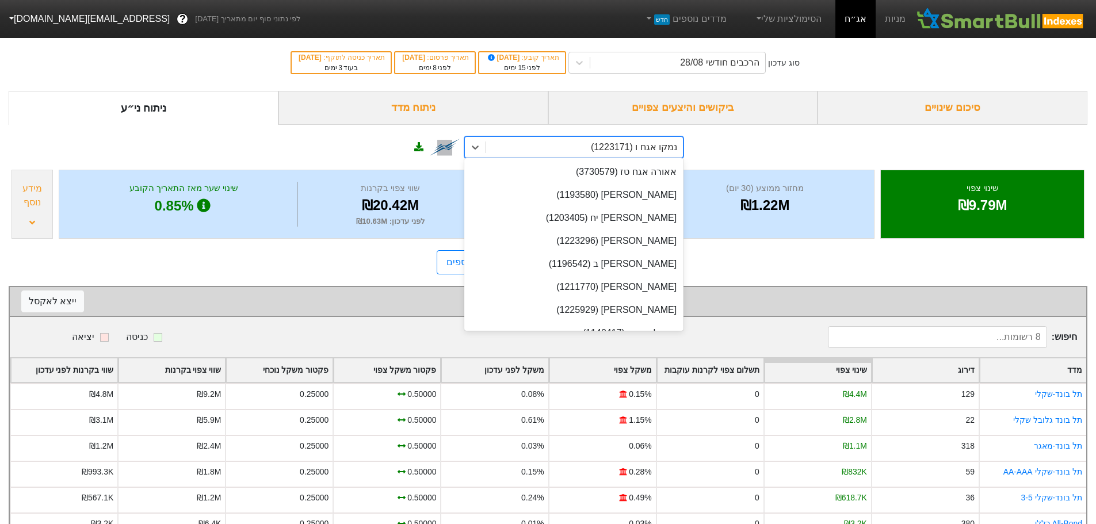
click at [634, 151] on div "נמקו אגח ו (1223171)" at bounding box center [634, 147] width 86 height 14
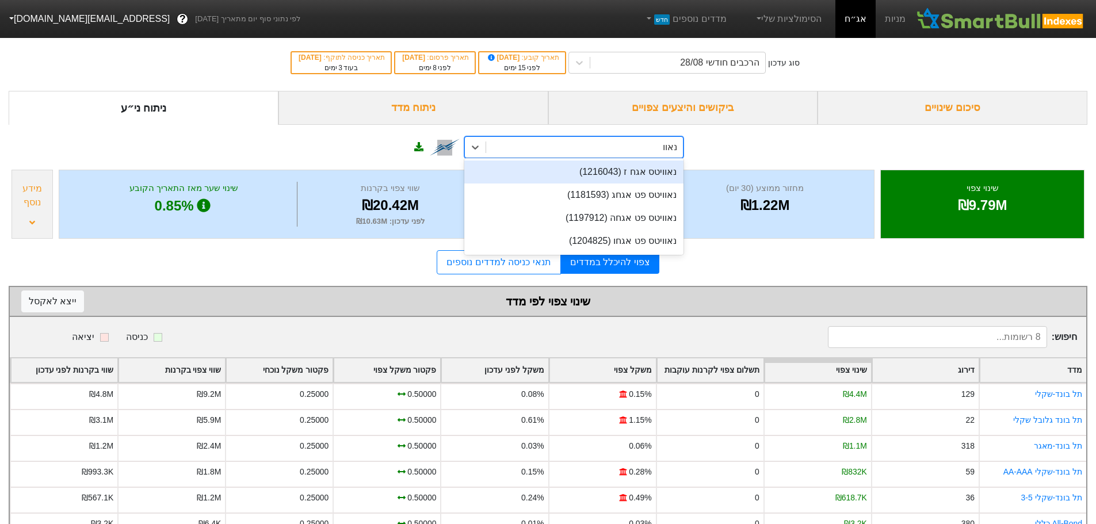
type input "[PERSON_NAME]"
click at [622, 169] on div "נאוויטס אגח ז (1216043)" at bounding box center [573, 172] width 219 height 23
